Goal: Task Accomplishment & Management: Complete application form

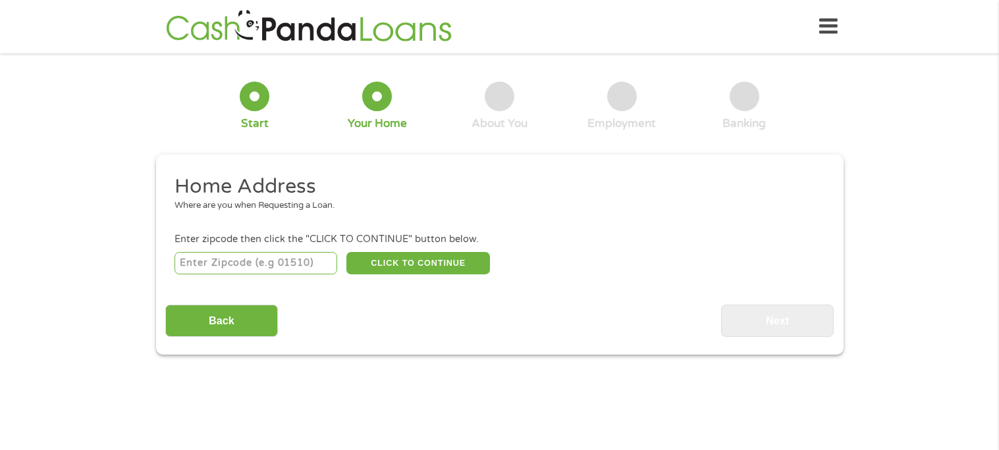
click at [240, 262] on input "number" at bounding box center [255, 263] width 163 height 22
type input "36867"
click at [420, 260] on button "CLICK TO CONTINUE" at bounding box center [417, 263] width 143 height 22
type input "36867"
type input "Phenix City"
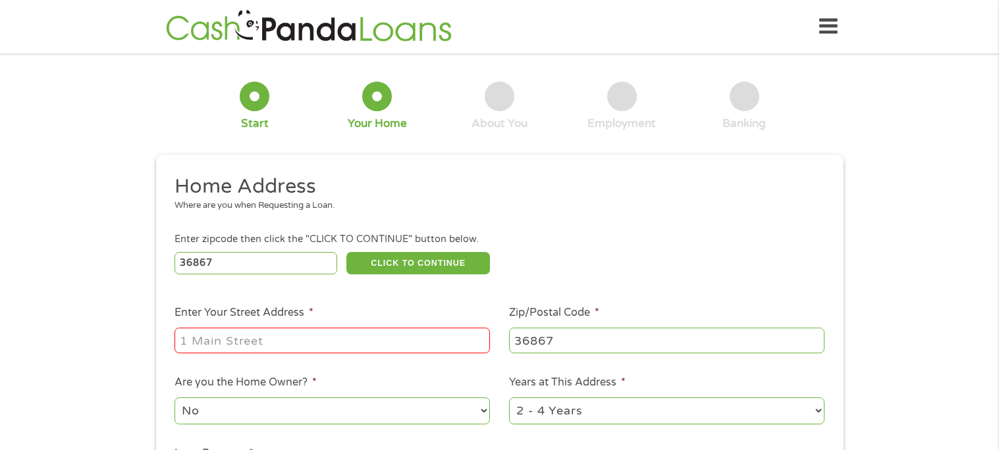
click at [248, 337] on input "Enter Your Street Address *" at bounding box center [331, 340] width 315 height 25
type input "734 12 court"
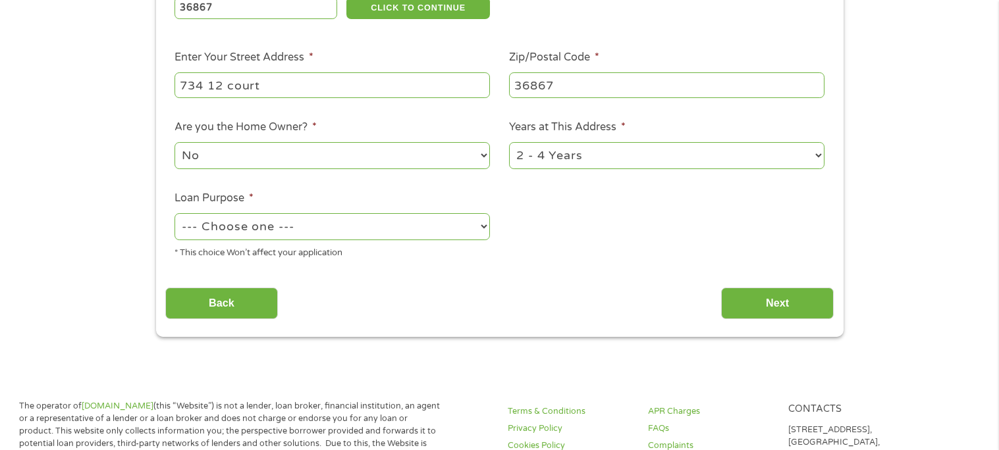
scroll to position [259, 0]
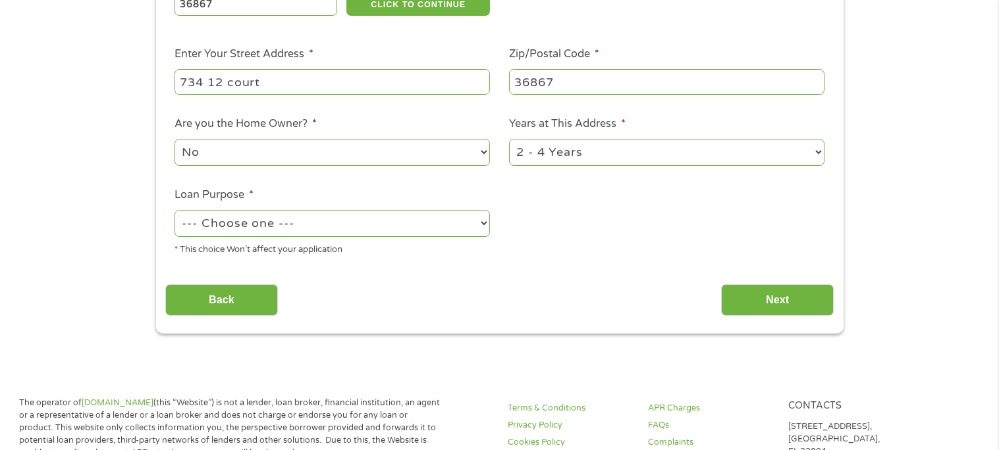
click at [479, 232] on select "--- Choose one --- Pay Bills Debt Consolidation Home Improvement Major Purchase…" at bounding box center [331, 223] width 315 height 27
select select "paybills"
click at [174, 210] on select "--- Choose one --- Pay Bills Debt Consolidation Home Improvement Major Purchase…" at bounding box center [331, 223] width 315 height 27
click at [754, 305] on input "Next" at bounding box center [777, 300] width 113 height 32
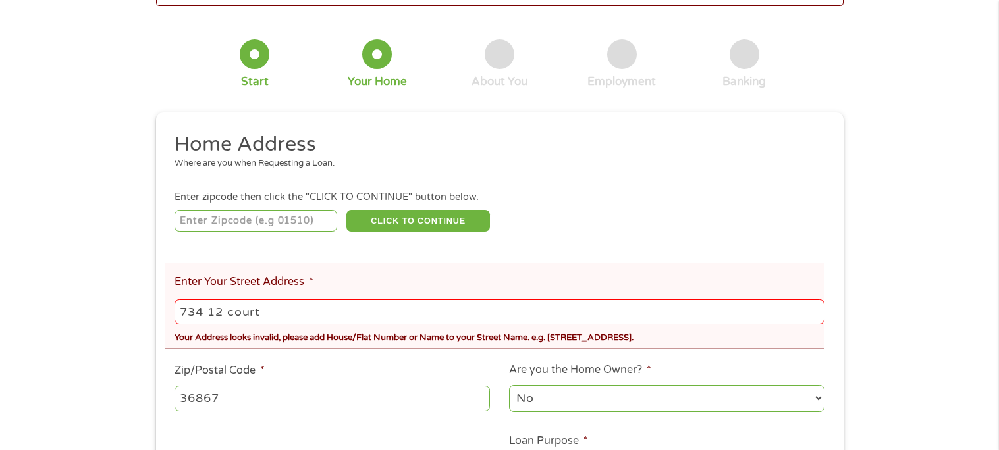
scroll to position [0, 0]
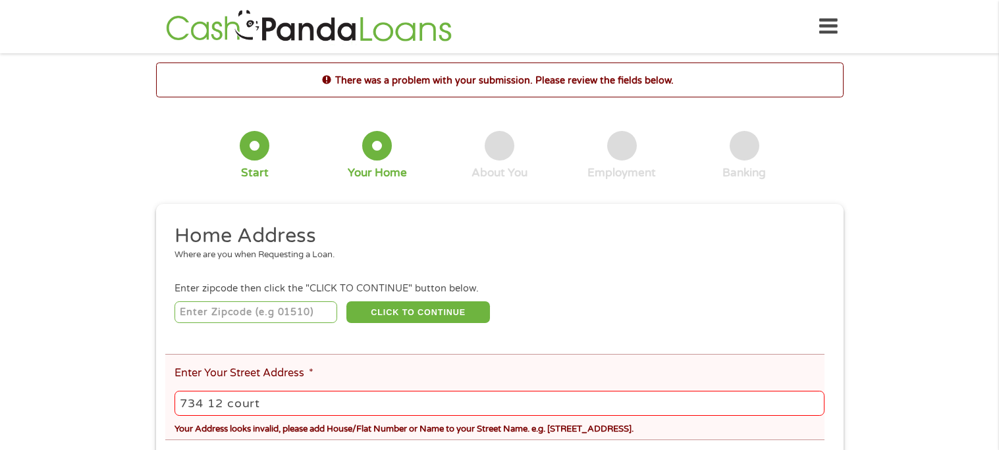
click at [226, 404] on input "734 12 court" at bounding box center [498, 403] width 649 height 25
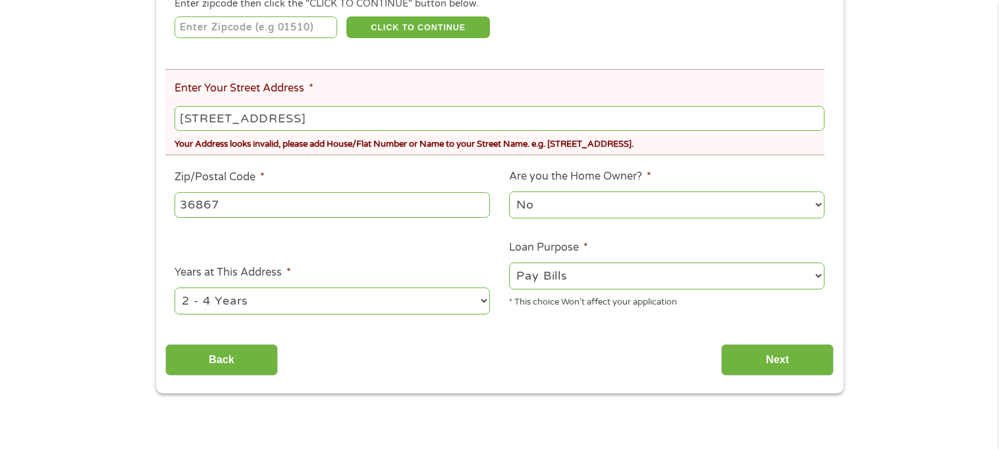
scroll to position [301, 0]
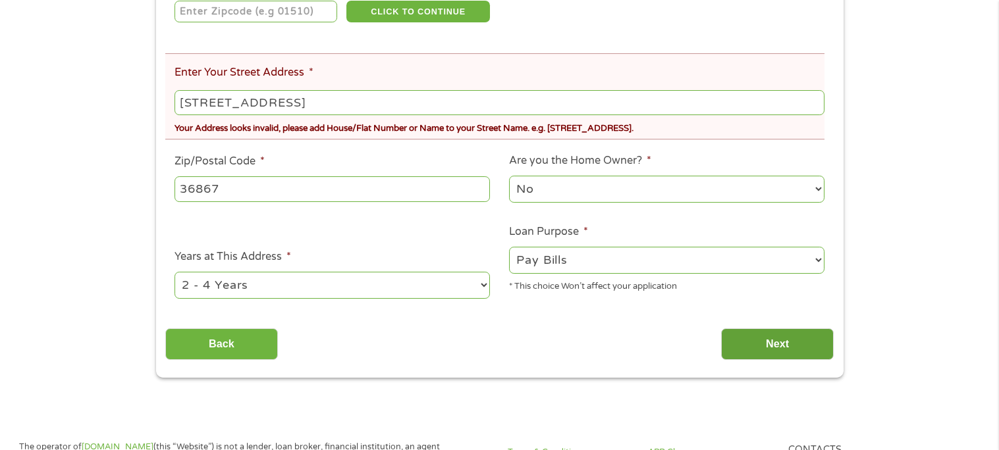
type input "[STREET_ADDRESS]"
click at [777, 343] on input "Next" at bounding box center [777, 344] width 113 height 32
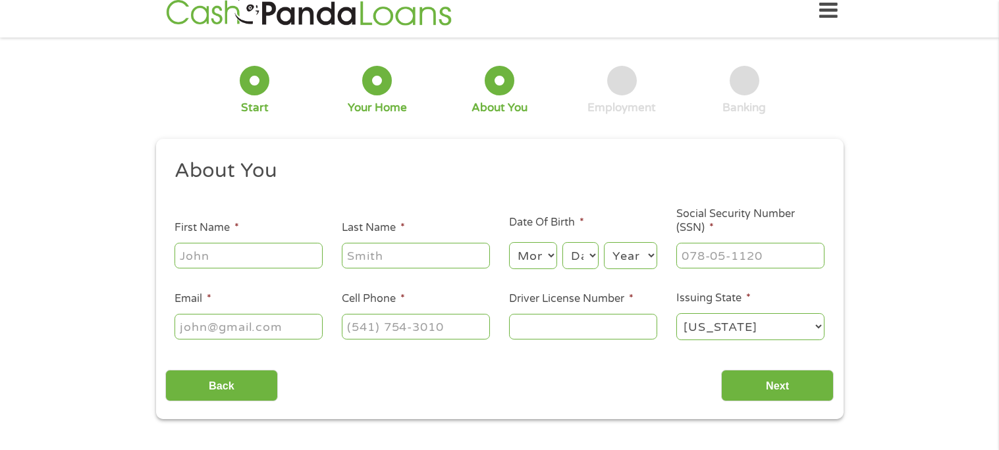
scroll to position [0, 0]
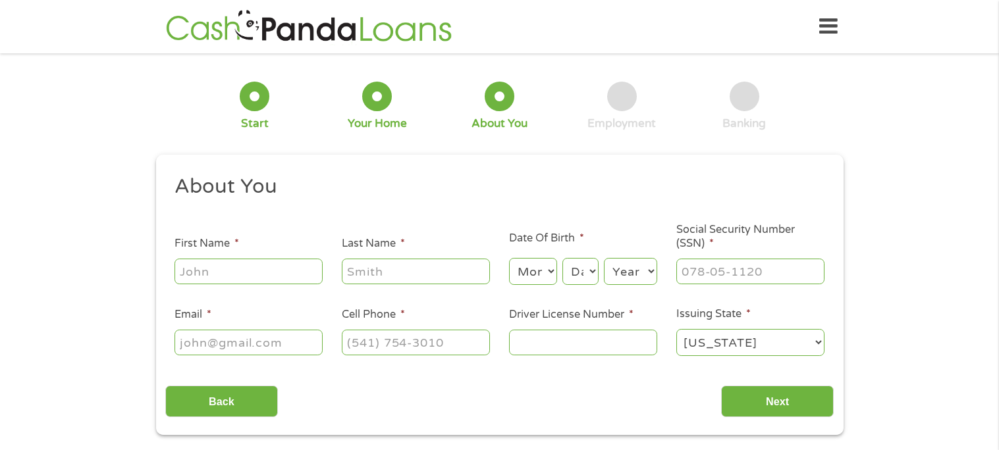
click at [283, 267] on input "First Name *" at bounding box center [248, 271] width 148 height 25
type input "[PERSON_NAME]"
type input "[EMAIL_ADDRESS][DOMAIN_NAME]"
click at [546, 265] on select "Month 1 2 3 4 5 6 7 8 9 10 11 12" at bounding box center [533, 271] width 48 height 27
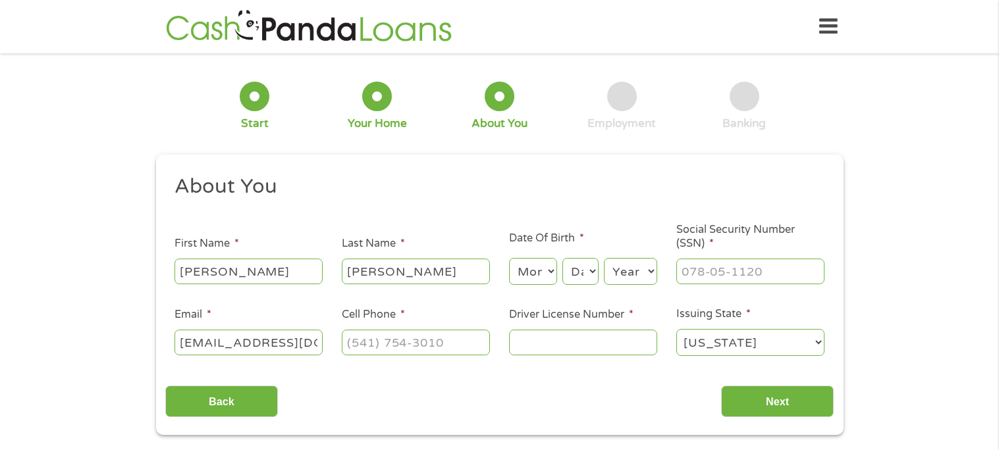
select select "12"
click at [509, 258] on select "Month 1 2 3 4 5 6 7 8 9 10 11 12" at bounding box center [533, 271] width 48 height 27
click at [590, 264] on select "Day 1 2 3 4 5 6 7 8 9 10 11 12 13 14 15 16 17 18 19 20 21 22 23 24 25 26 27 28 …" at bounding box center [580, 271] width 36 height 27
select select "24"
click at [563, 258] on select "Day 1 2 3 4 5 6 7 8 9 10 11 12 13 14 15 16 17 18 19 20 21 22 23 24 25 26 27 28 …" at bounding box center [580, 271] width 36 height 27
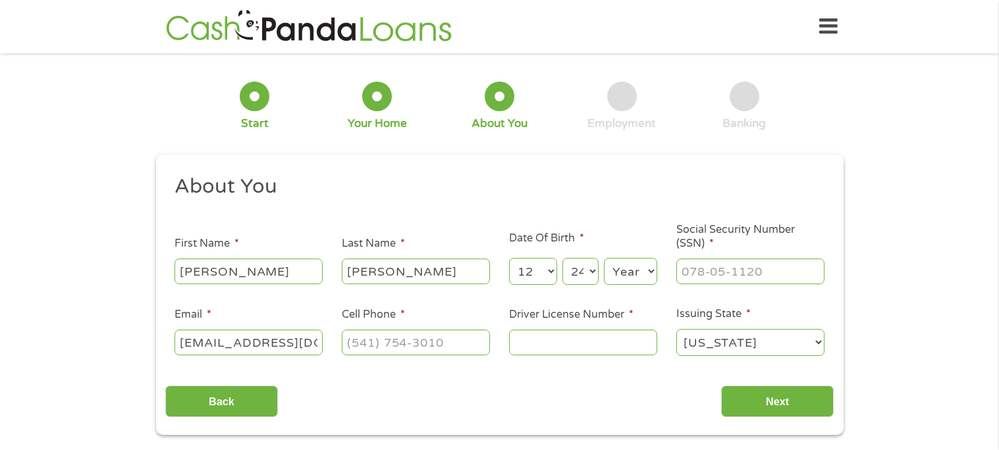
click at [618, 270] on select "Year [DATE] 2006 2005 2004 2003 2002 2001 2000 1999 1998 1997 1996 1995 1994 19…" at bounding box center [630, 271] width 53 height 27
select select "1978"
click at [604, 258] on select "Year [DATE] 2006 2005 2004 2003 2002 2001 2000 1999 1998 1997 1996 1995 1994 19…" at bounding box center [630, 271] width 53 height 27
click at [691, 268] on input "Social Security Number (SSN) *" at bounding box center [750, 271] width 148 height 25
type input "416-15-4201"
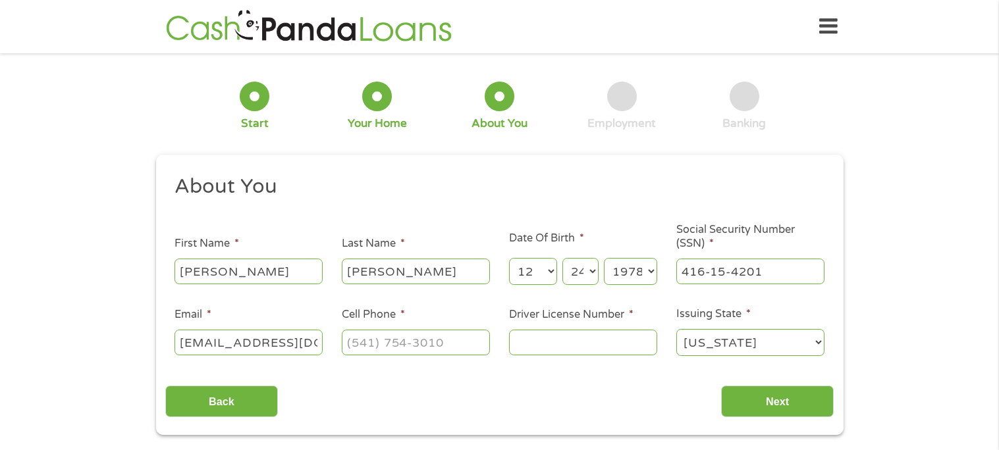
click at [425, 337] on input "Cell Phone *" at bounding box center [416, 342] width 148 height 25
type input "[PHONE_NUMBER]"
click at [569, 346] on input "Driver License Number *" at bounding box center [583, 342] width 148 height 25
type input "6923862"
click at [764, 407] on input "Next" at bounding box center [777, 402] width 113 height 32
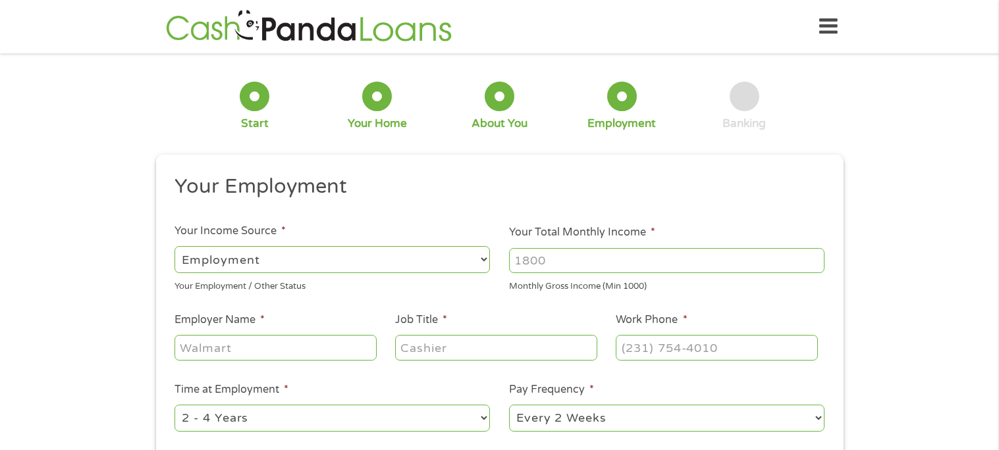
scroll to position [5, 5]
click at [540, 265] on input "Your Total Monthly Income *" at bounding box center [666, 260] width 315 height 25
type input "1800"
click at [311, 352] on input "Employer Name *" at bounding box center [274, 347] width 201 height 25
type input "Bio-touch"
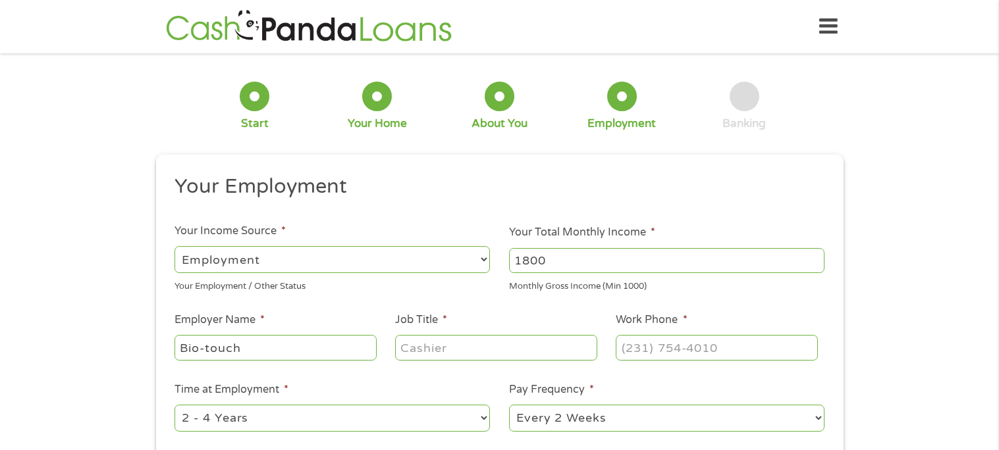
click at [428, 346] on input "Job Title *" at bounding box center [495, 347] width 201 height 25
type input "Production speacalist"
click at [654, 354] on input "Work Phone *" at bounding box center [715, 347] width 201 height 25
type input "[PHONE_NUMBER]"
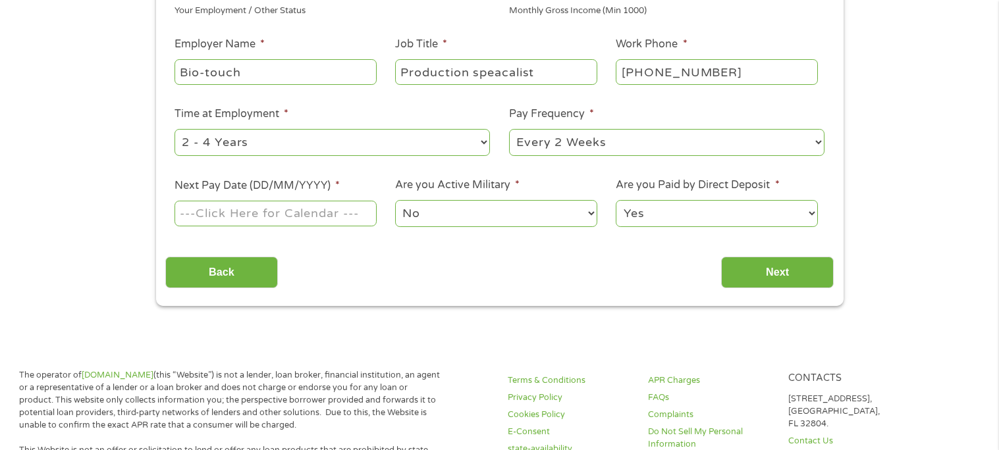
scroll to position [279, 0]
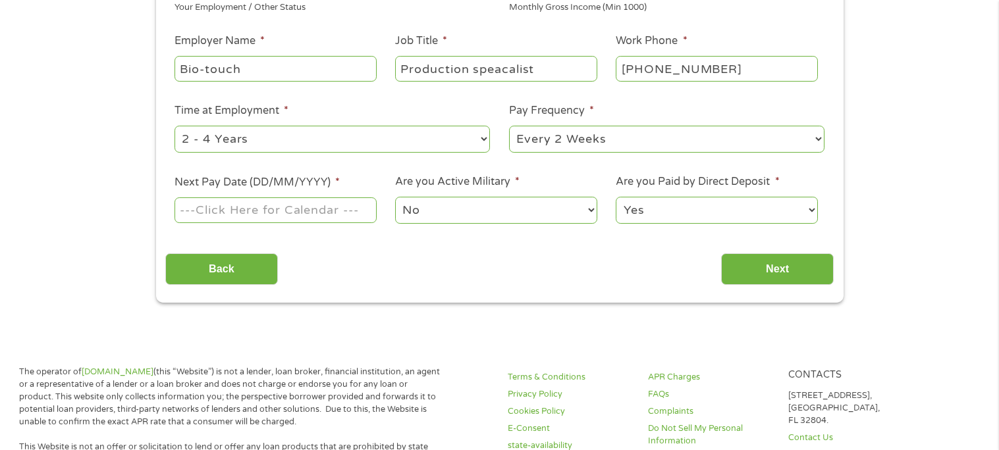
click at [361, 213] on input "Next Pay Date (DD/MM/YYYY) *" at bounding box center [274, 209] width 201 height 25
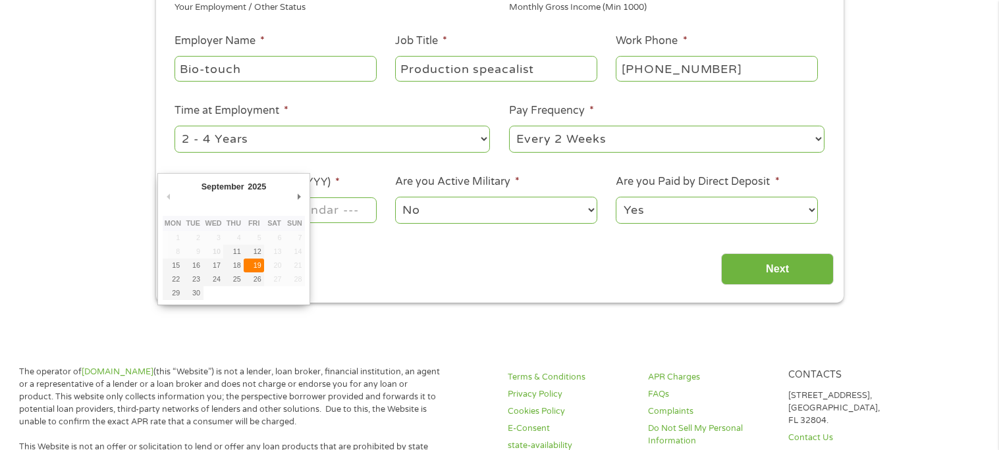
type input "[DATE]"
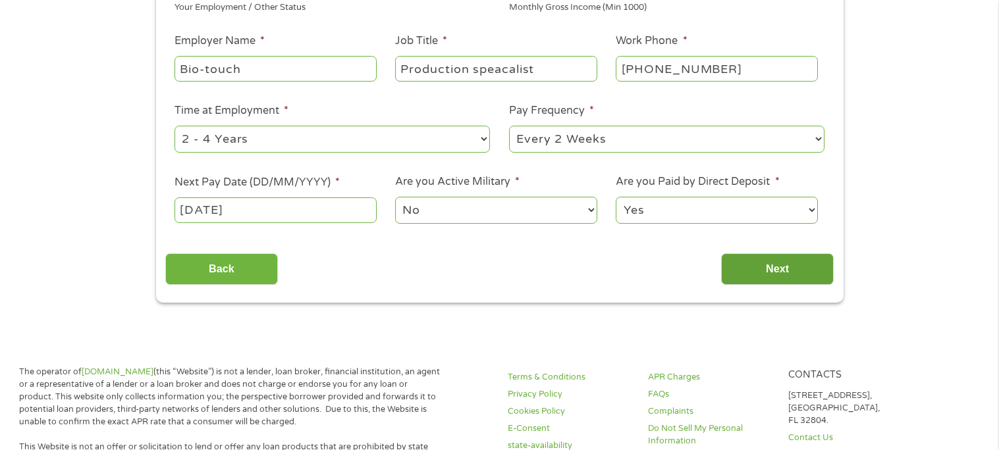
click at [795, 267] on input "Next" at bounding box center [777, 269] width 113 height 32
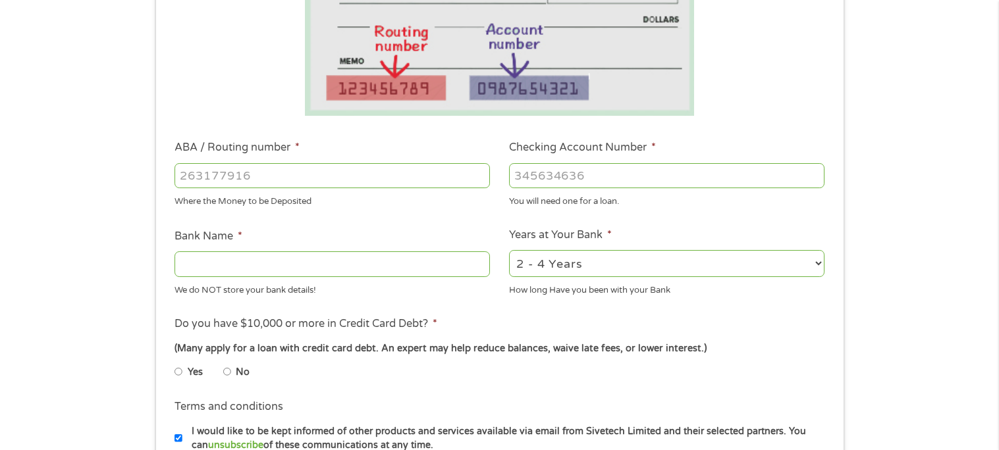
scroll to position [290, 0]
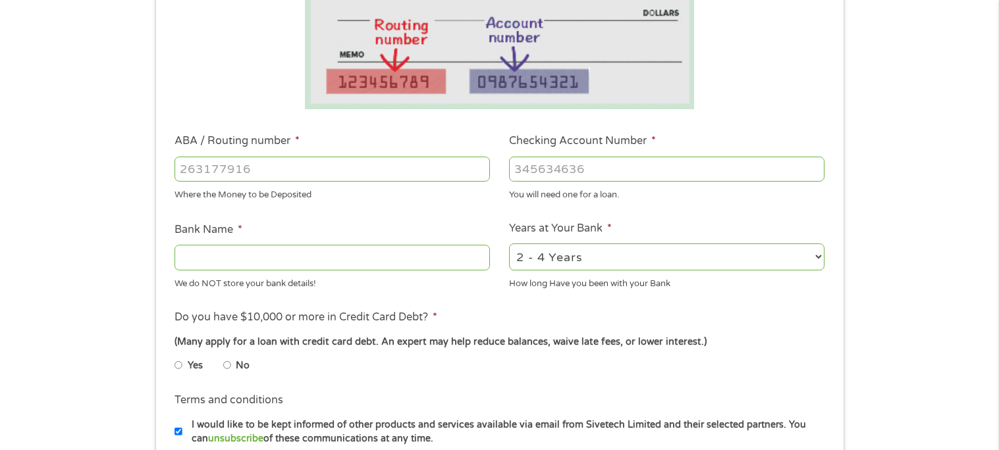
click at [380, 176] on input "ABA / Routing number *" at bounding box center [331, 169] width 315 height 25
type input "091302966"
type input "CHOICE FINANCIAL GROUP"
type input "091302966"
click at [562, 169] on input "Checking Account Number *" at bounding box center [666, 169] width 315 height 25
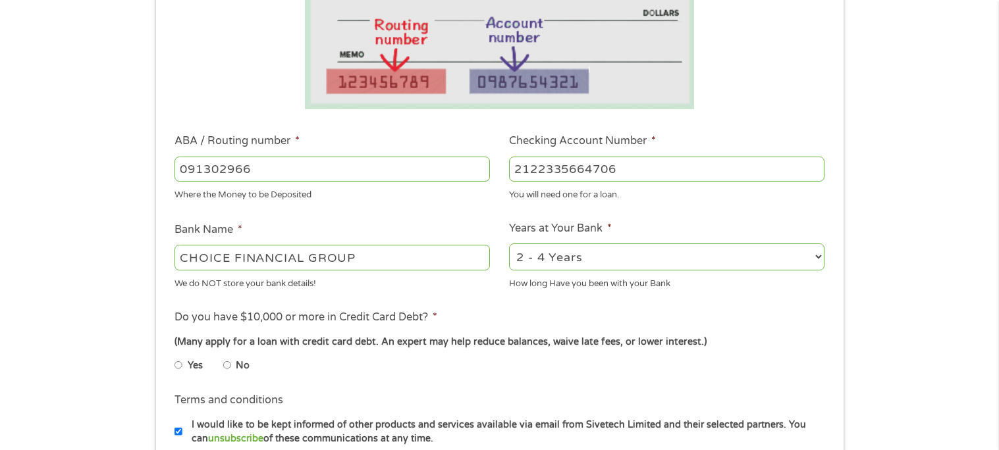
type input "2122335664706"
click at [228, 365] on input "No" at bounding box center [227, 365] width 8 height 21
radio input "true"
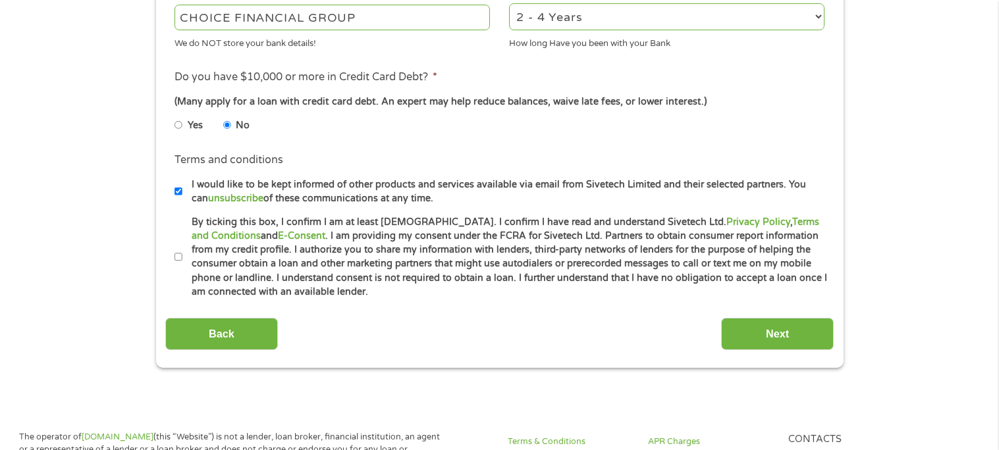
scroll to position [533, 0]
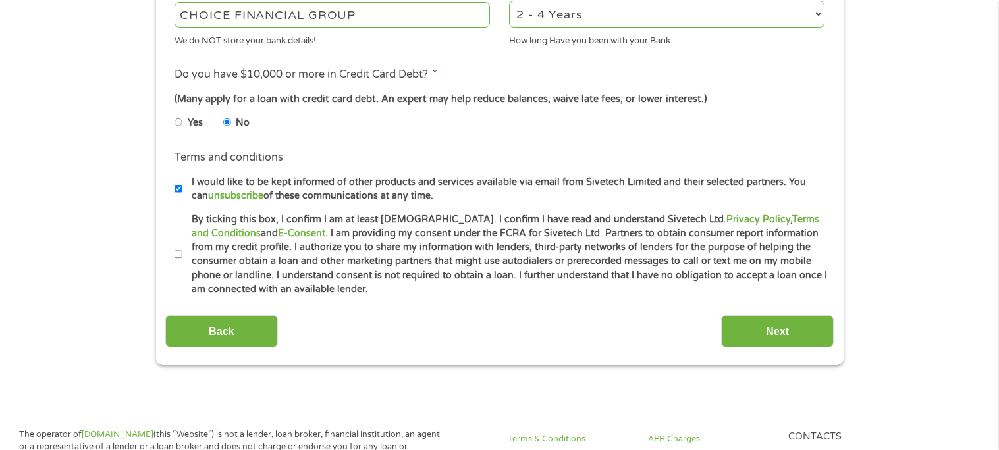
click at [180, 255] on input "By ticking this box, I confirm I am at least [DEMOGRAPHIC_DATA]. I confirm I ha…" at bounding box center [178, 254] width 8 height 21
checkbox input "true"
click at [753, 329] on input "Next" at bounding box center [777, 331] width 113 height 32
click at [754, 330] on input "Next" at bounding box center [777, 331] width 113 height 32
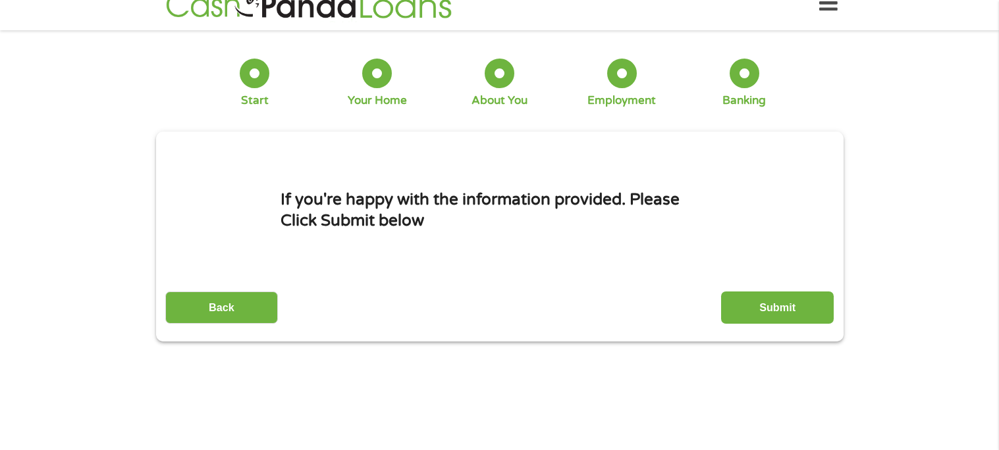
scroll to position [0, 0]
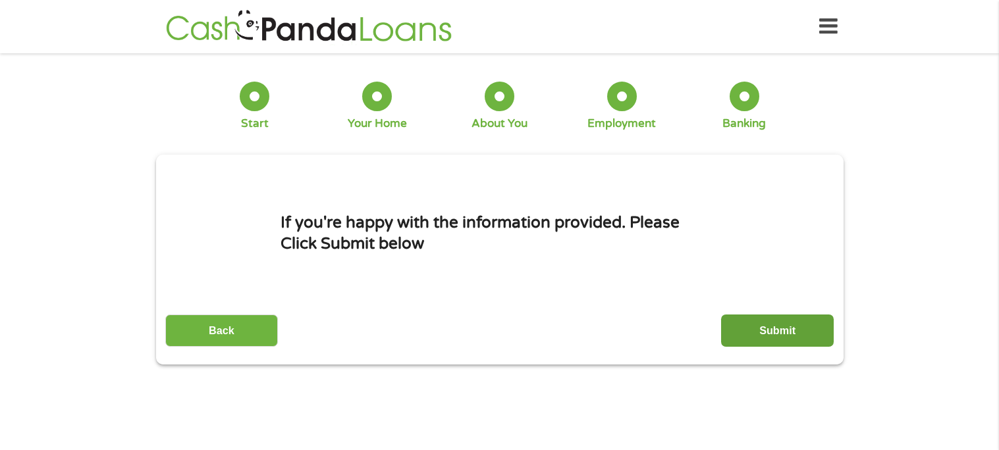
click at [809, 331] on input "Submit" at bounding box center [777, 331] width 113 height 32
